Goal: Navigation & Orientation: Find specific page/section

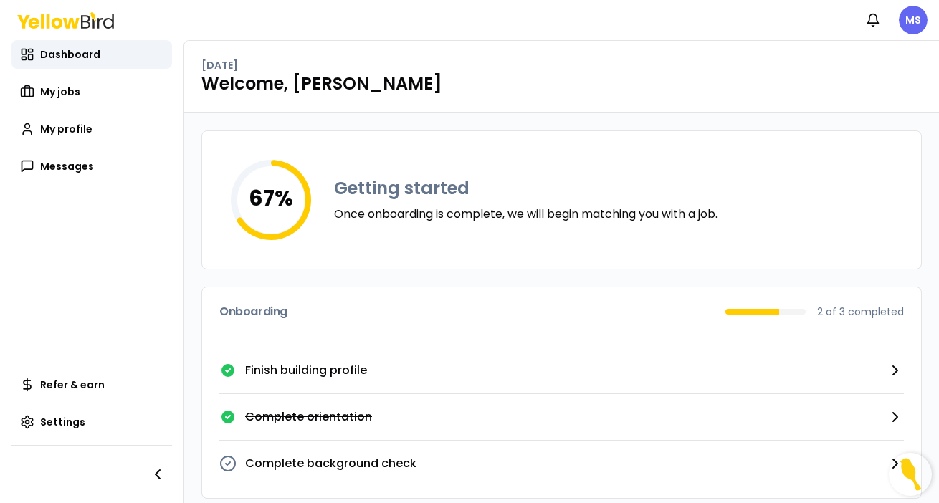
click at [896, 371] on icon at bounding box center [895, 370] width 17 height 17
click at [65, 92] on span "My jobs" at bounding box center [60, 92] width 40 height 14
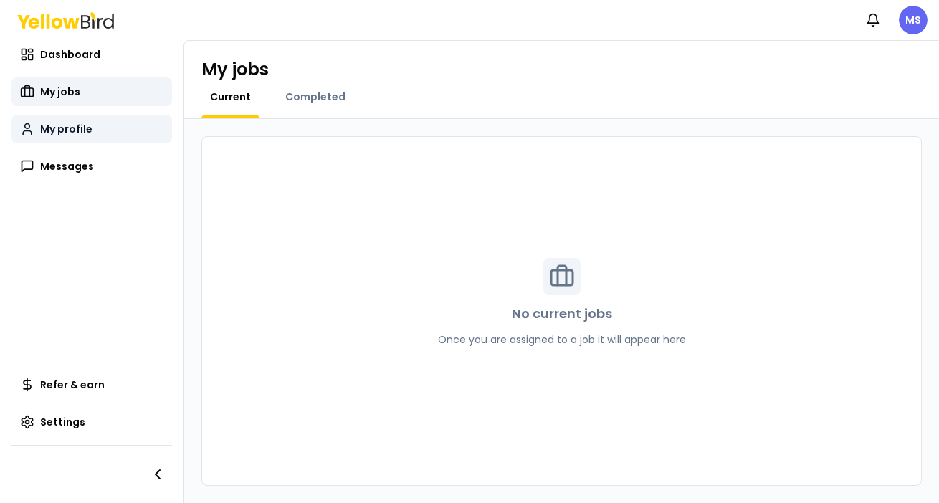
click at [63, 133] on span "My profile" at bounding box center [66, 129] width 52 height 14
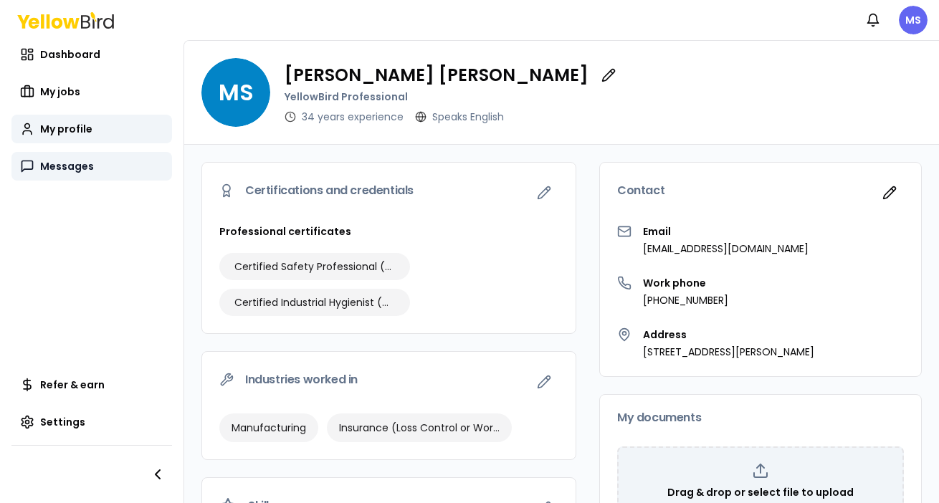
click at [63, 167] on span "Messages" at bounding box center [67, 166] width 54 height 14
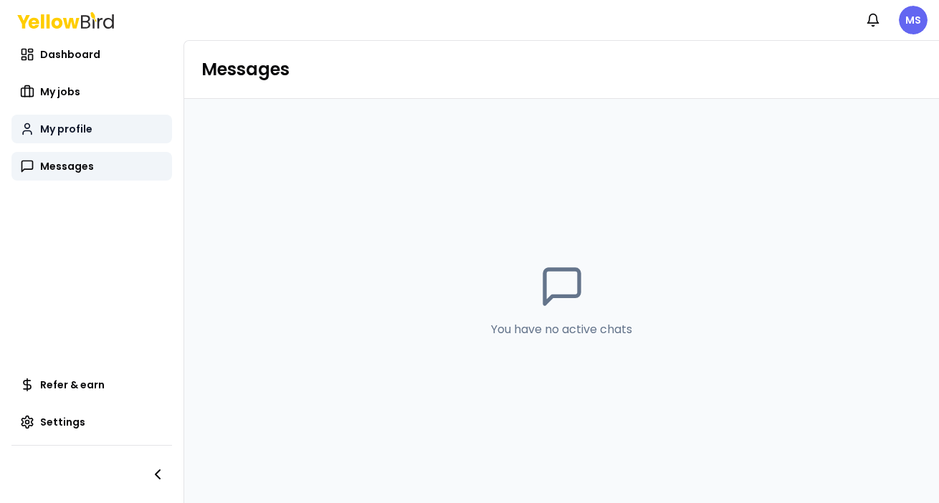
click at [70, 124] on span "My profile" at bounding box center [66, 129] width 52 height 14
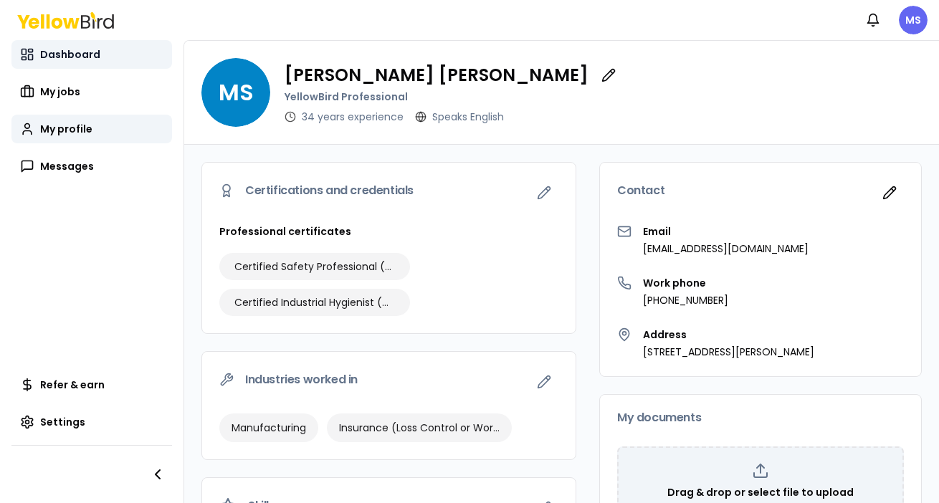
click at [76, 52] on span "Dashboard" at bounding box center [70, 54] width 60 height 14
